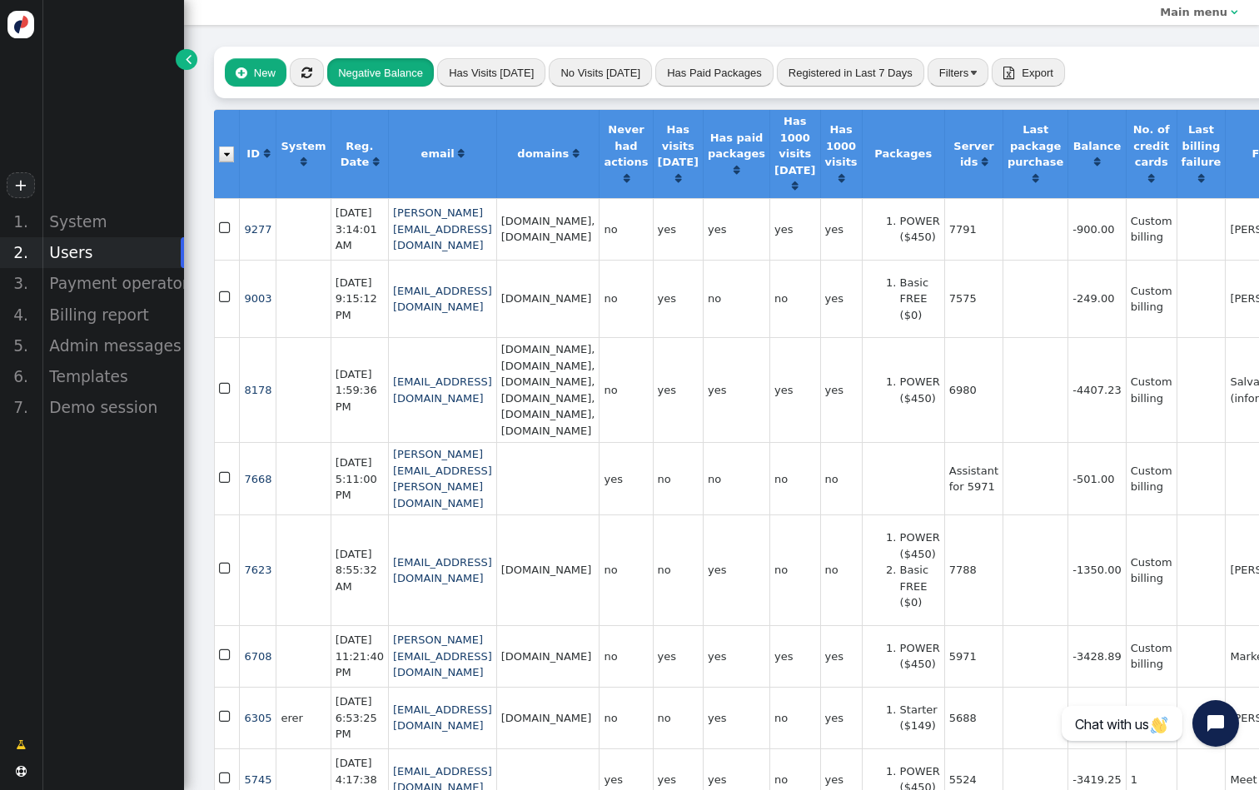
scroll to position [0, 8]
click at [311, 80] on button "" at bounding box center [307, 72] width 34 height 28
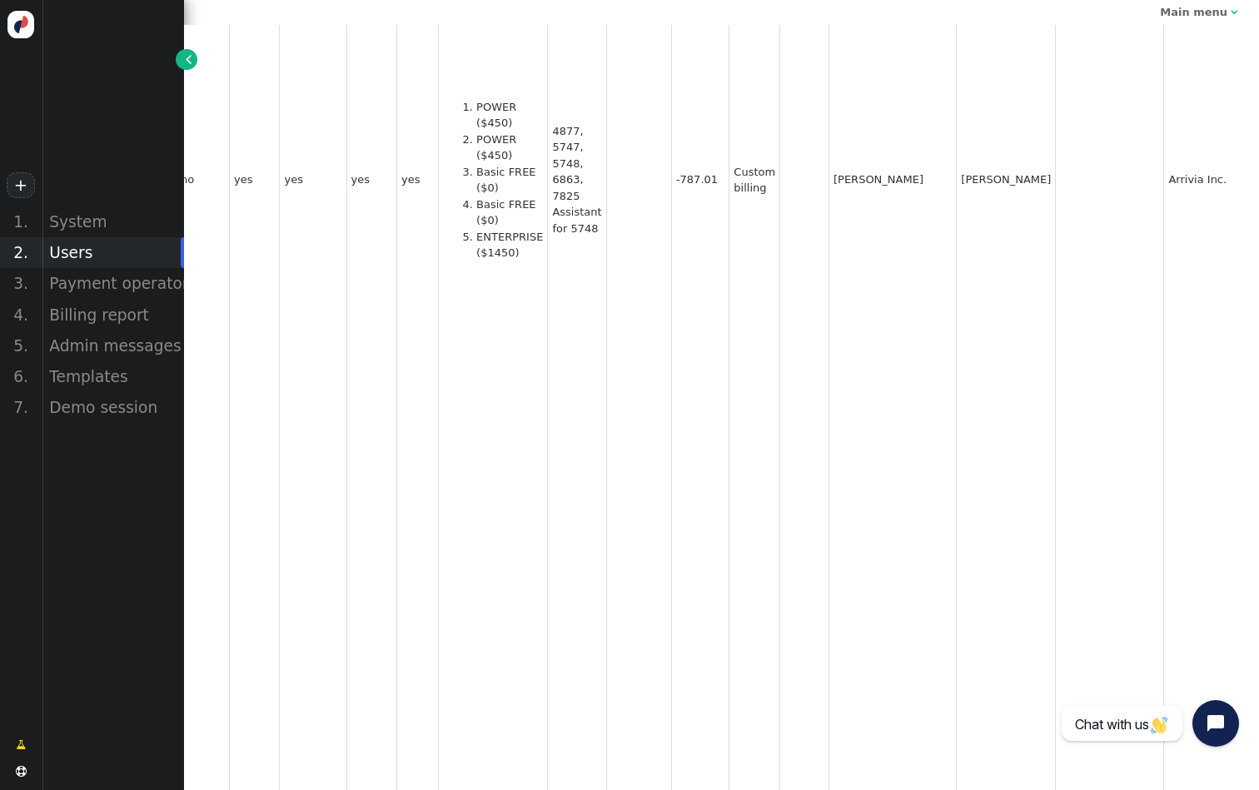
scroll to position [1283, 542]
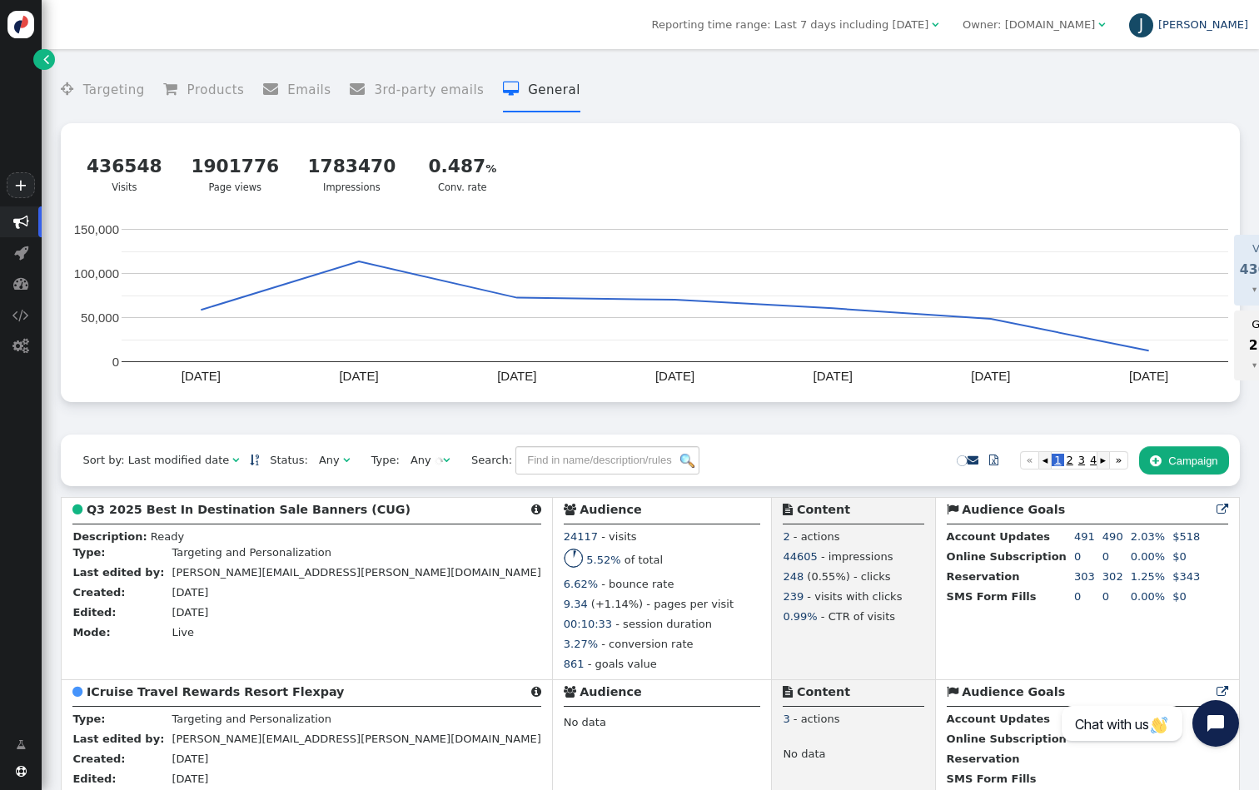
click at [1155, 26] on div "J" at bounding box center [1142, 25] width 25 height 25
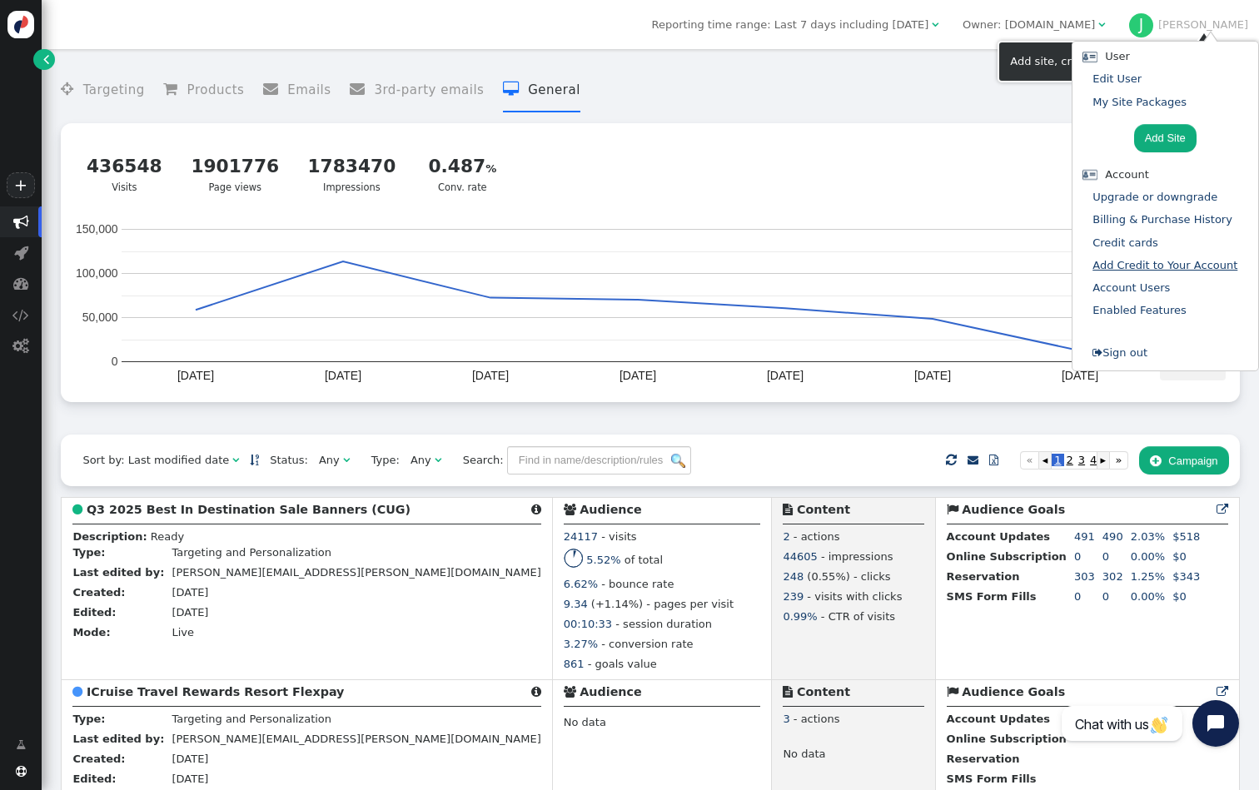
click at [1143, 264] on link "Add Credit to Your Account" at bounding box center [1165, 265] width 145 height 12
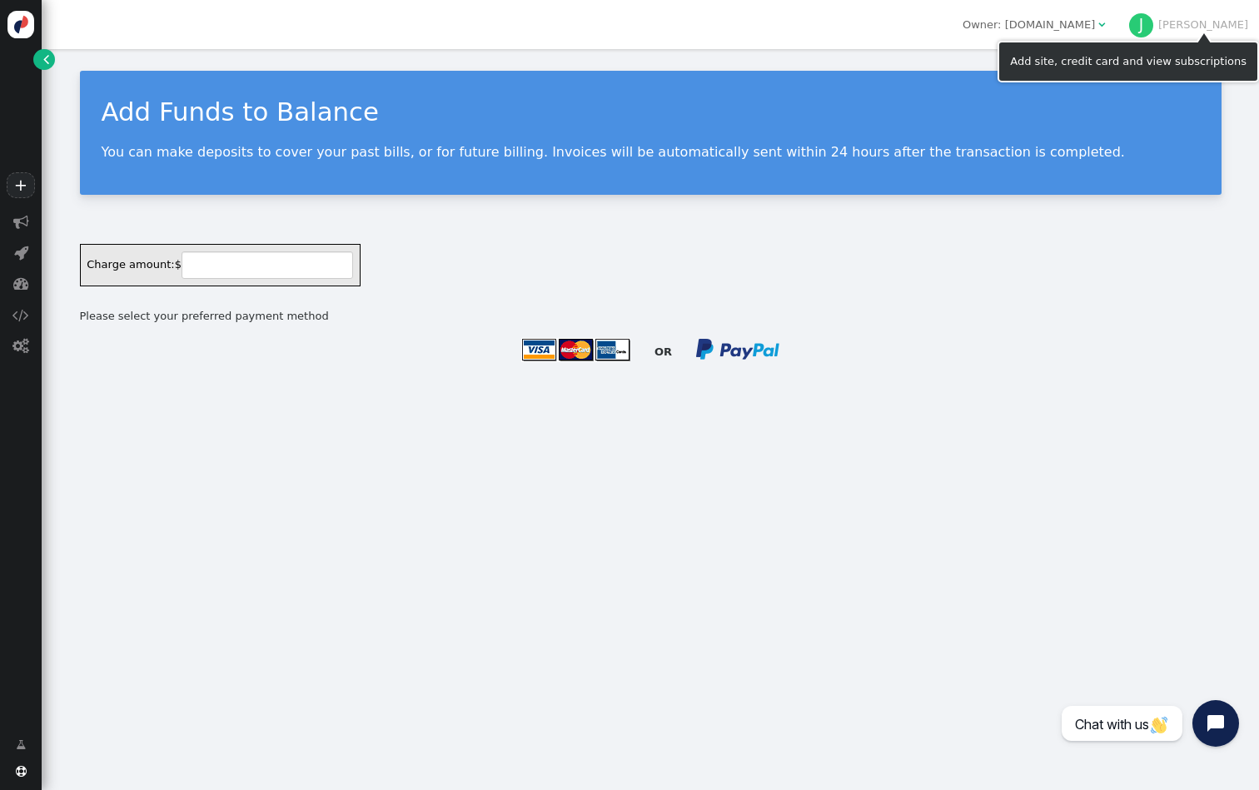
type input "787.01"
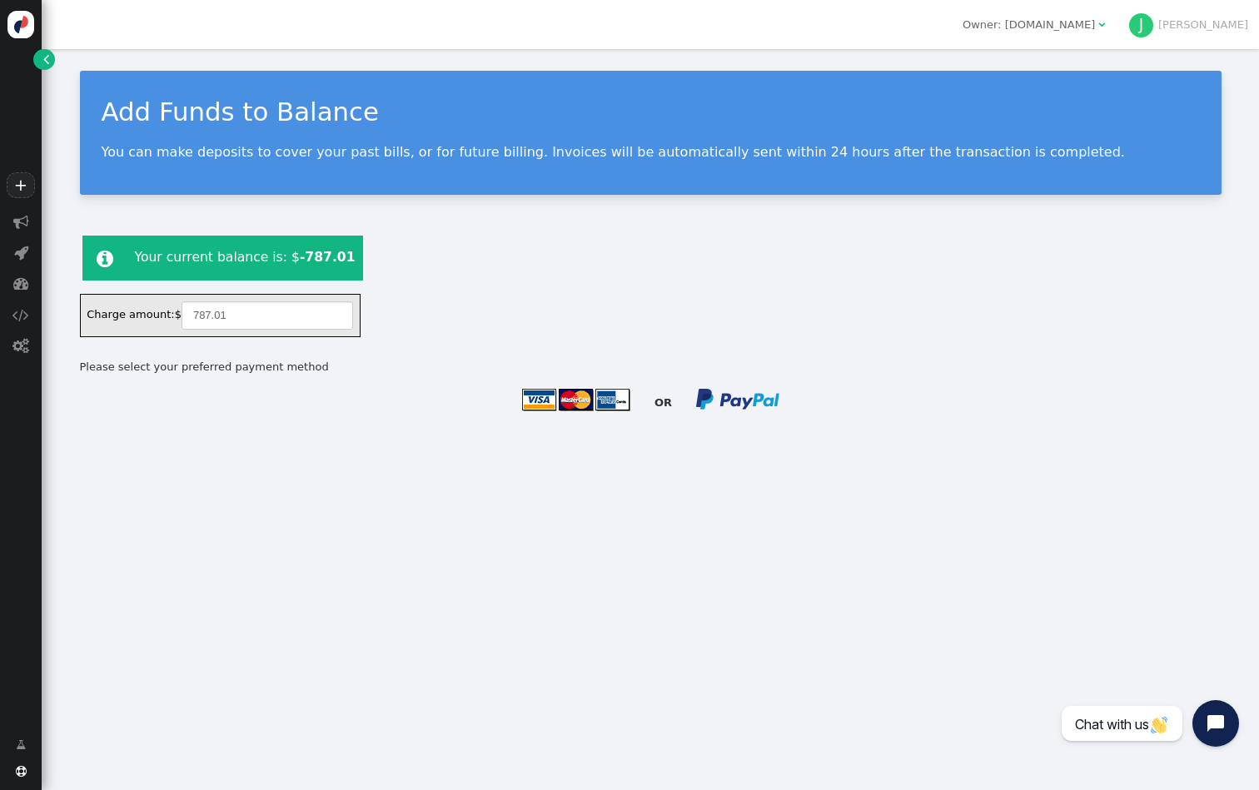
click at [596, 406] on img at bounding box center [575, 400] width 109 height 24
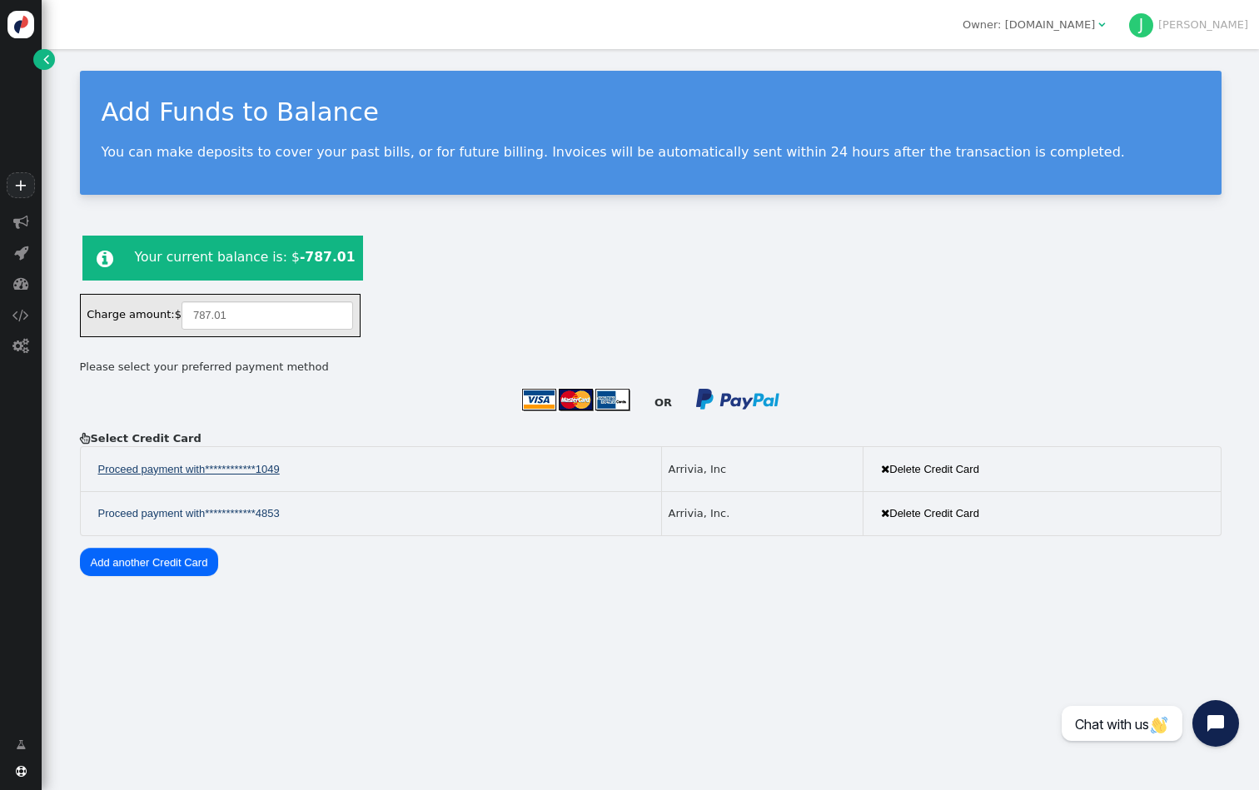
click at [274, 477] on link "**********" at bounding box center [188, 470] width 203 height 28
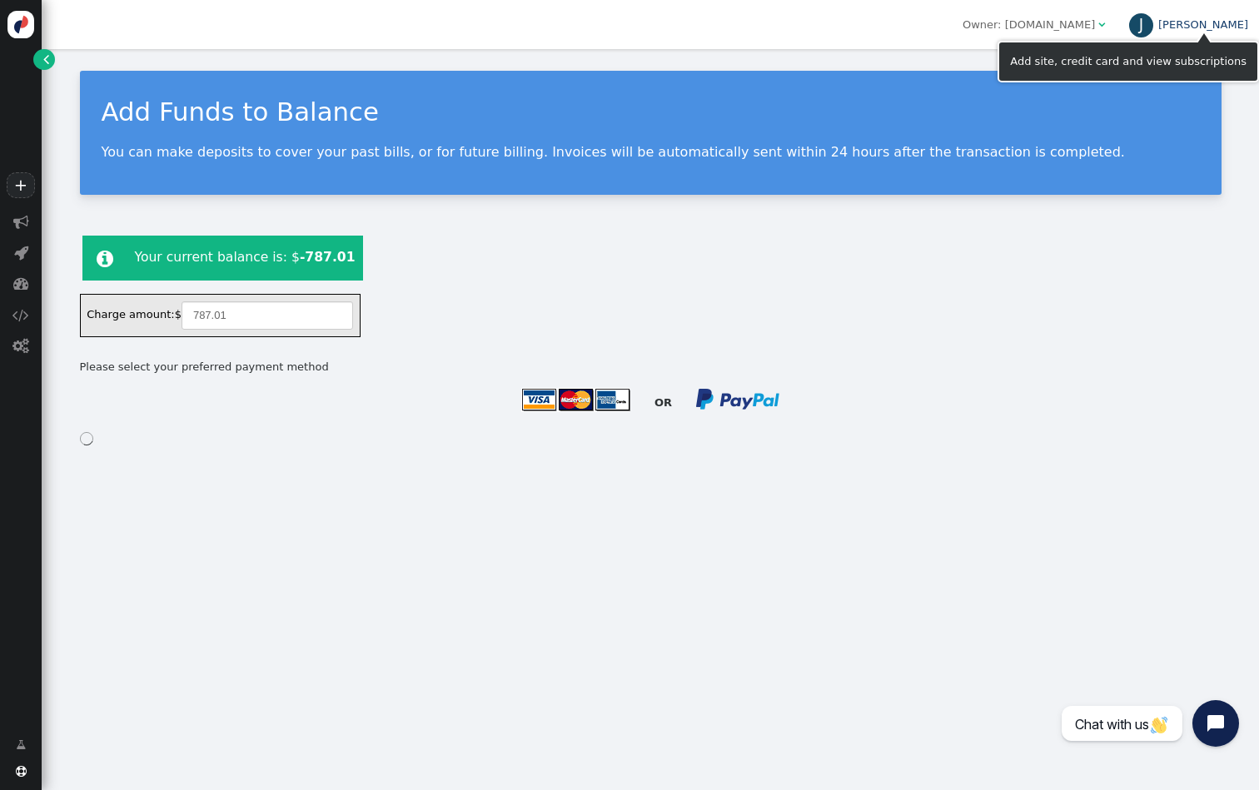
click at [1155, 31] on div "J" at bounding box center [1142, 25] width 25 height 25
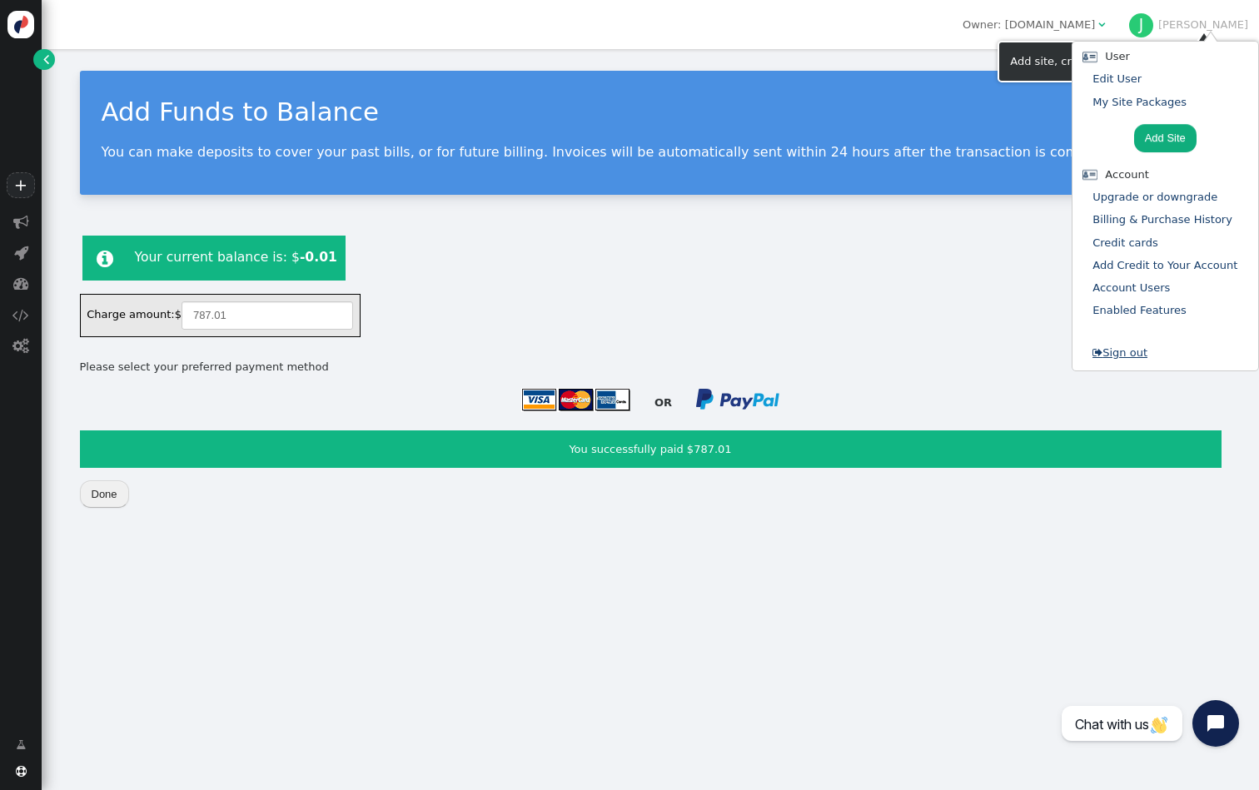
click at [1148, 347] on link " Sign out" at bounding box center [1120, 353] width 55 height 12
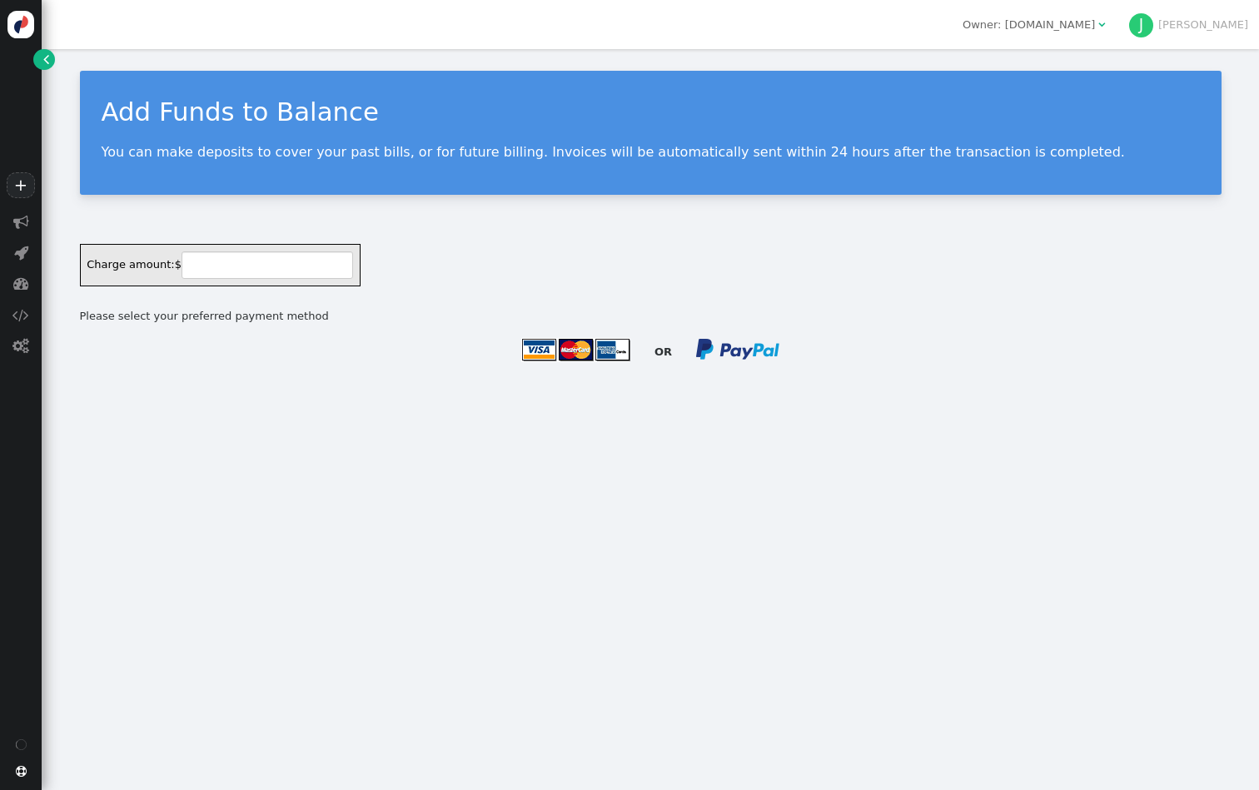
type input "787.01"
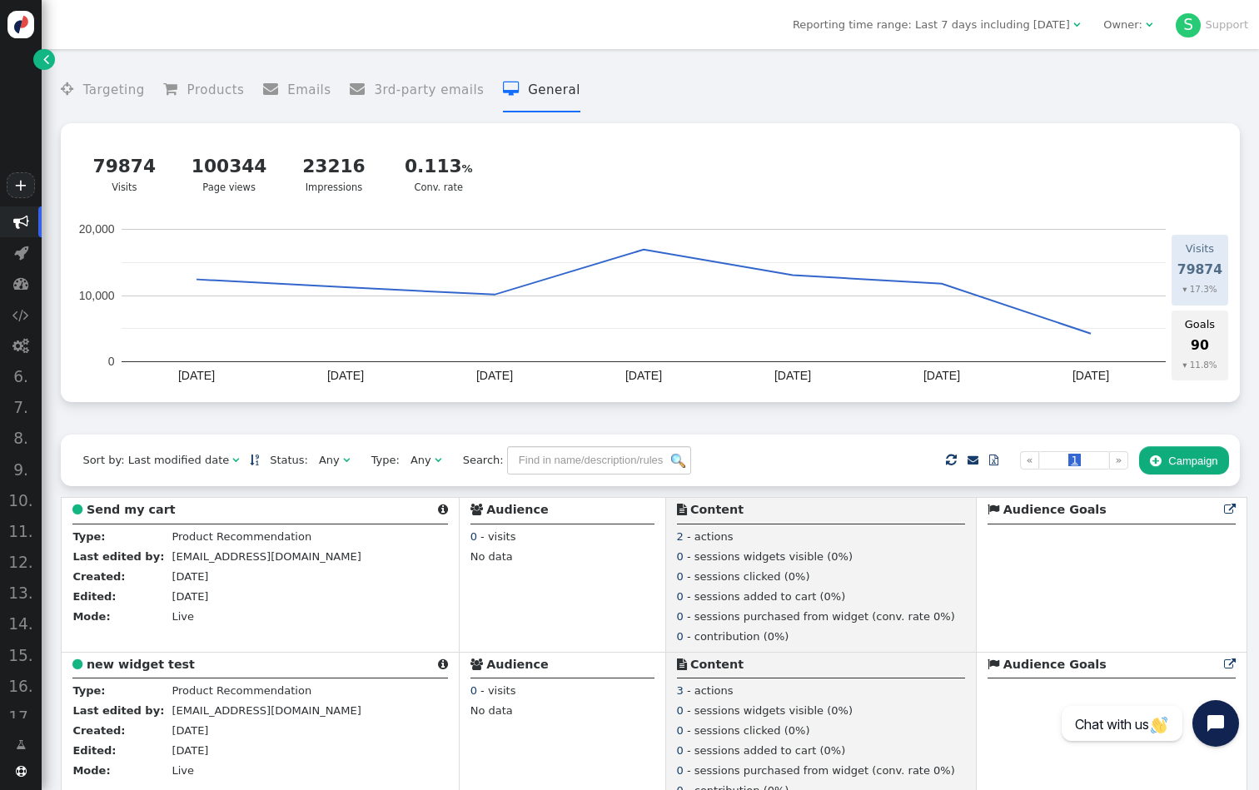
click at [50, 61] on link "" at bounding box center [43, 59] width 21 height 21
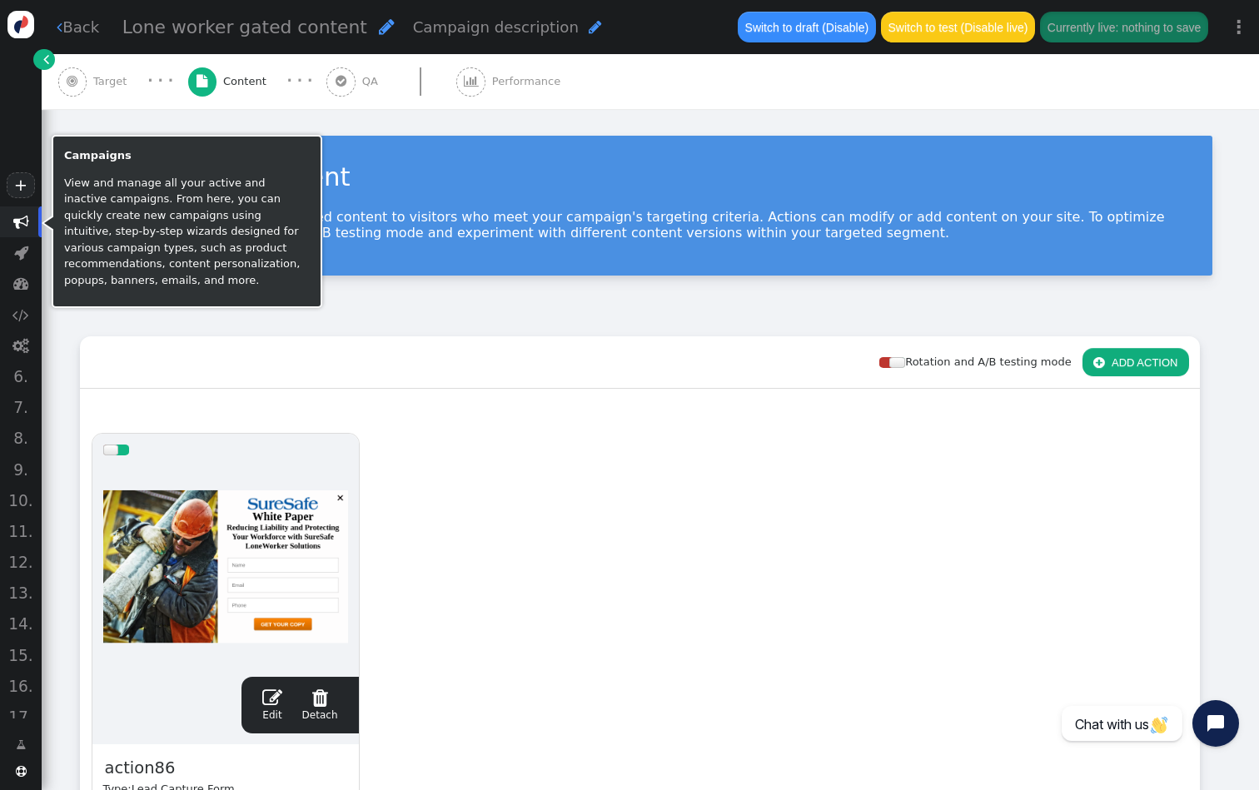
click at [27, 222] on span "" at bounding box center [21, 222] width 16 height 16
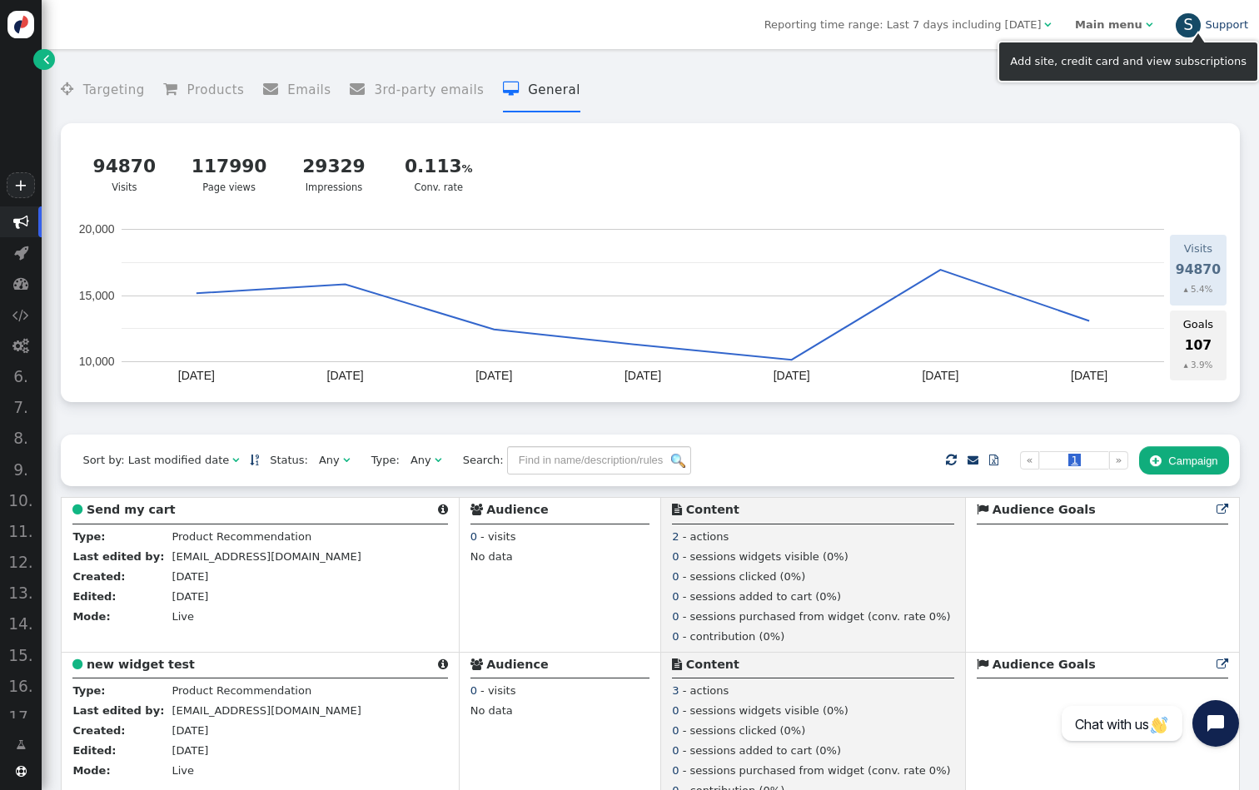
click at [1212, 30] on link "S Support" at bounding box center [1212, 24] width 72 height 12
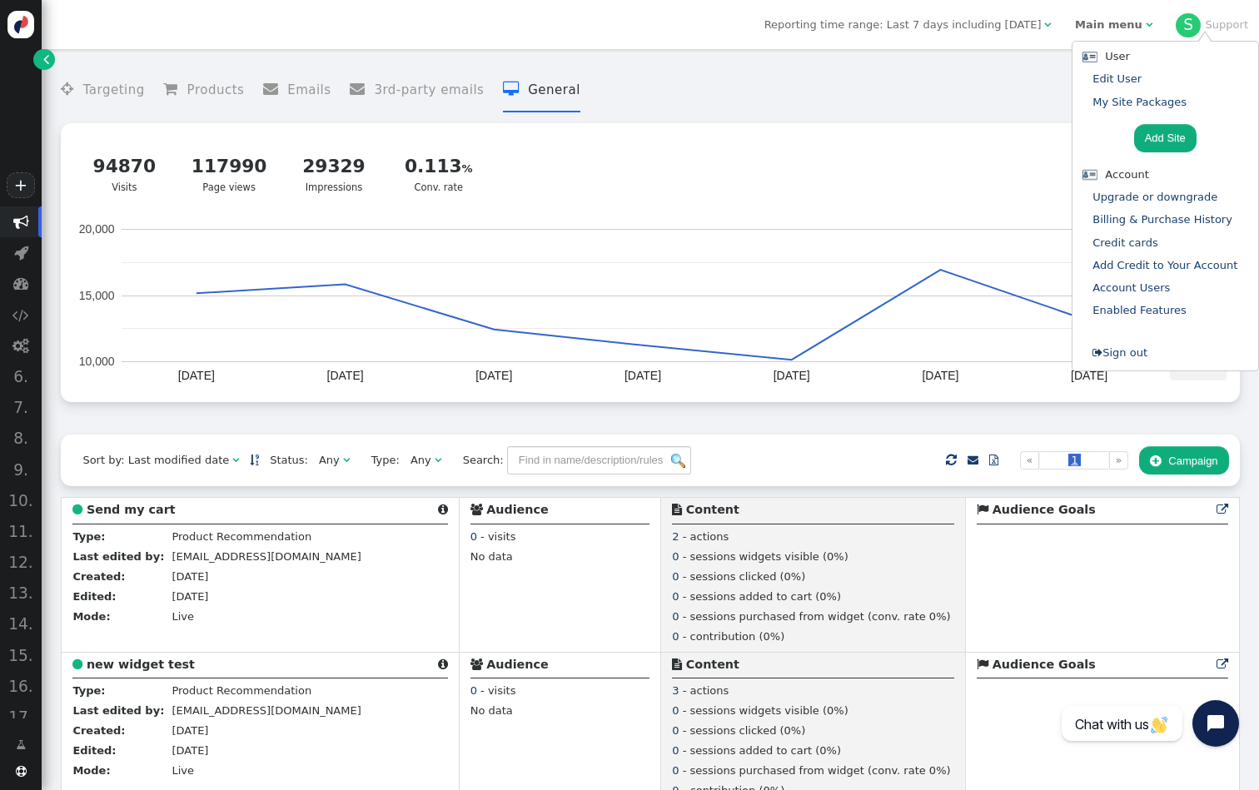
click at [1133, 28] on b "Main menu" at bounding box center [1108, 24] width 67 height 12
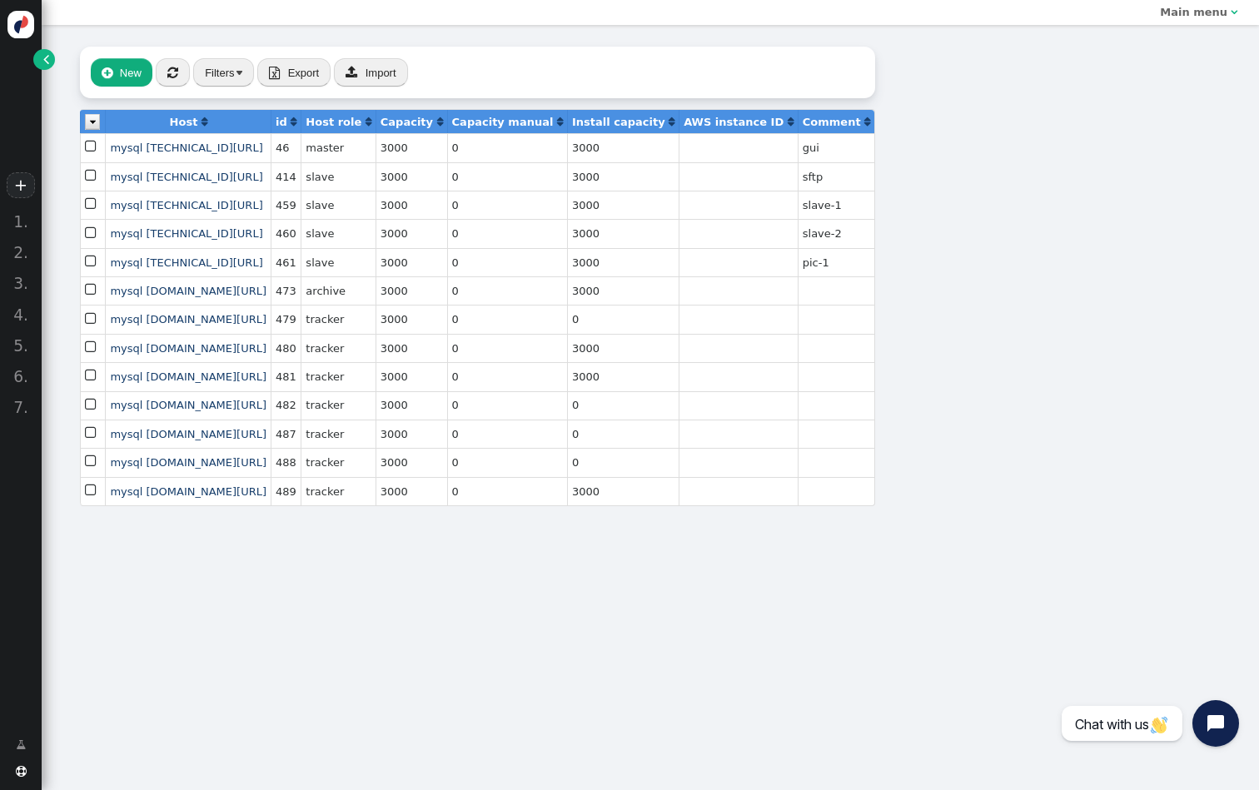
click at [52, 56] on link "" at bounding box center [43, 59] width 21 height 21
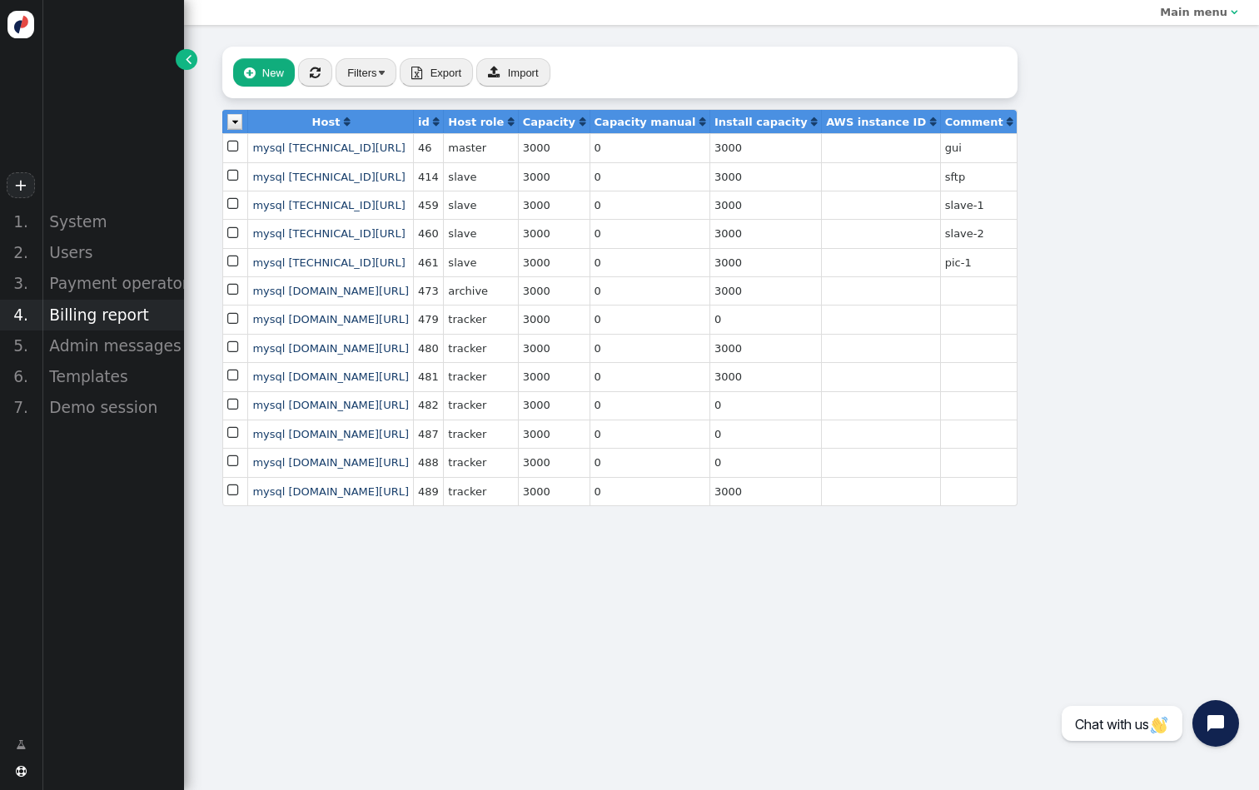
click at [123, 314] on div "Billing report" at bounding box center [113, 315] width 142 height 31
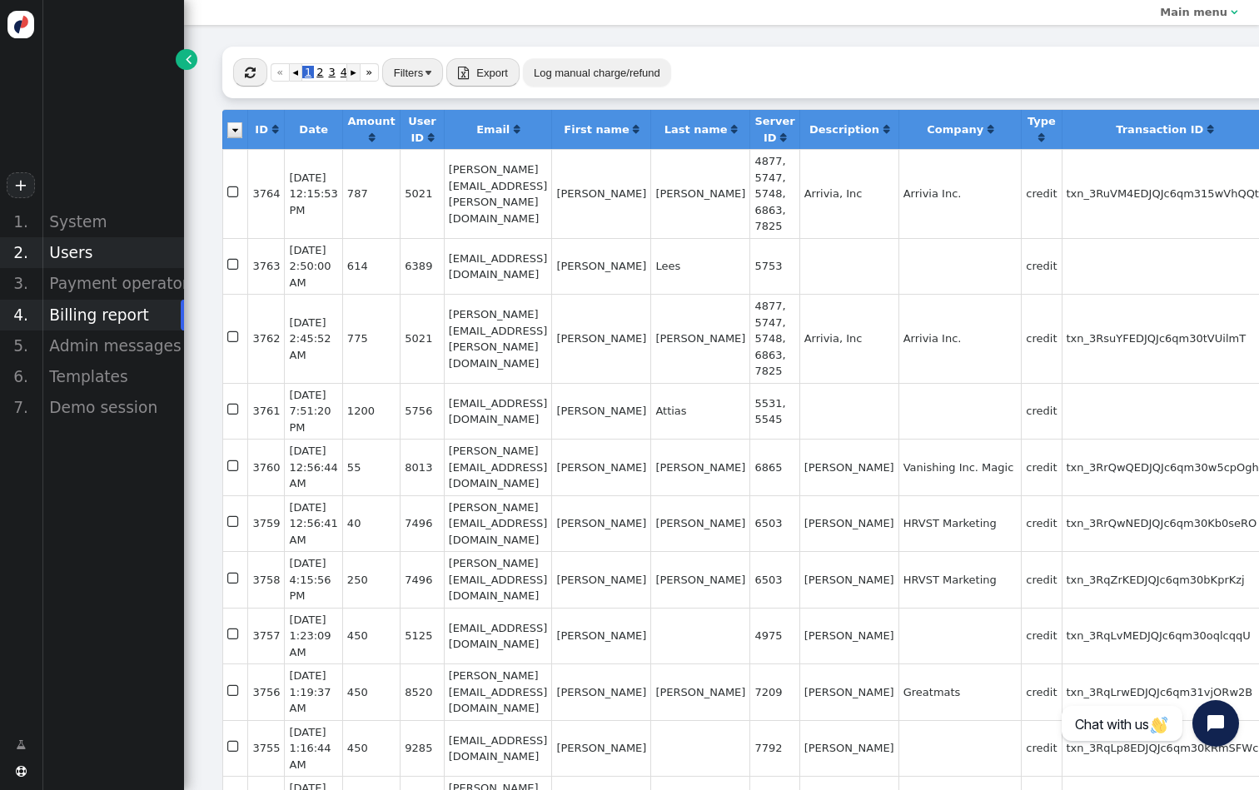
click at [83, 245] on div "Users" at bounding box center [113, 252] width 142 height 31
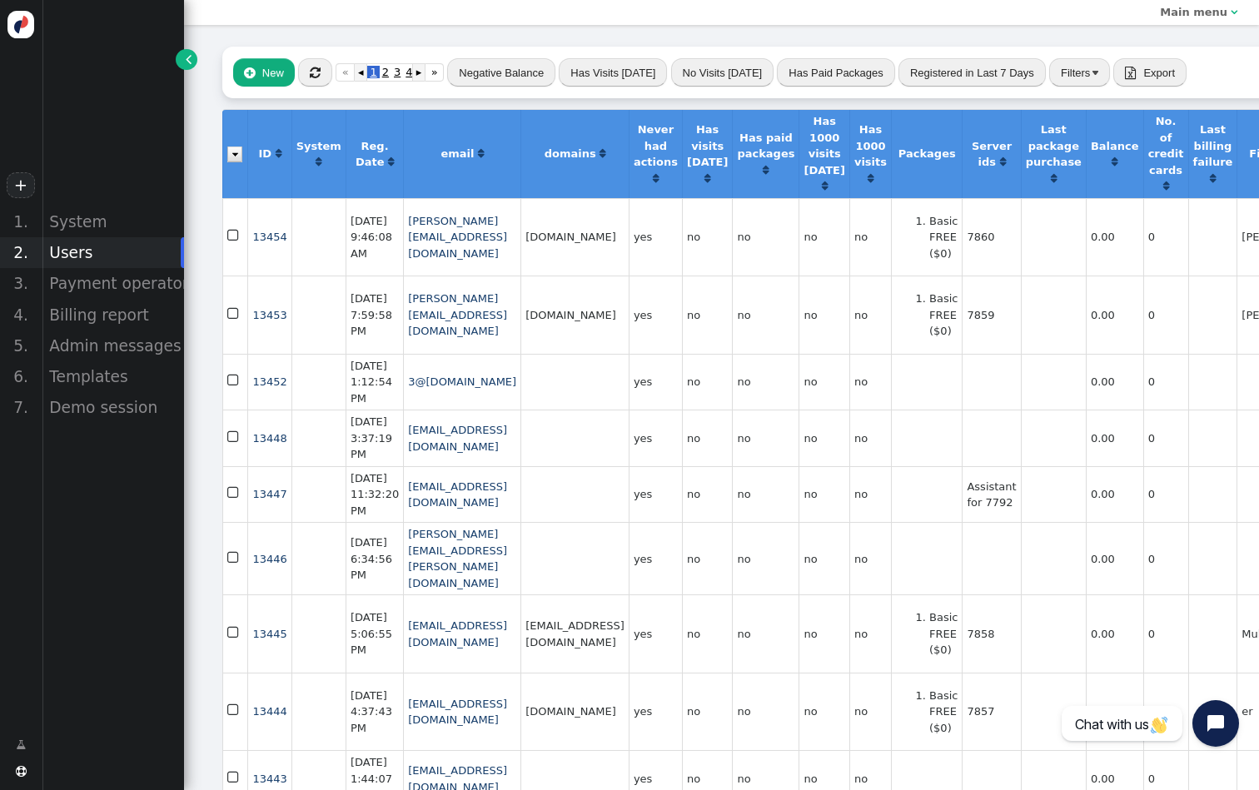
click at [319, 51] on div " New  « ◂ 1 2 3 4 ▸ » Negative Balance Has Visits [DATE] No Visits [DATE] Has…" at bounding box center [947, 73] width 1450 height 52
click at [318, 72] on span "" at bounding box center [315, 73] width 11 height 12
